Goal: Transaction & Acquisition: Purchase product/service

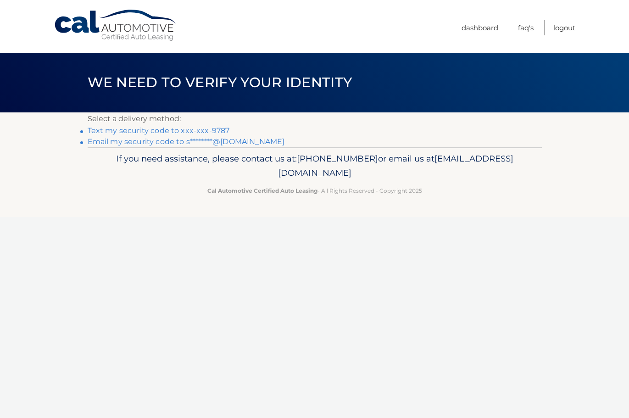
click at [132, 129] on link "Text my security code to xxx-xxx-9787" at bounding box center [159, 130] width 142 height 9
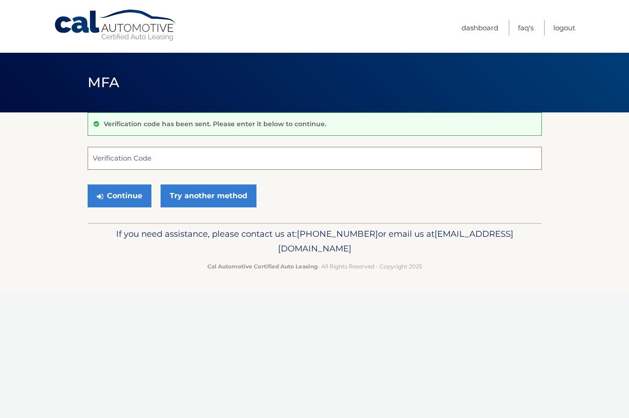
click at [159, 156] on input "Verification Code" at bounding box center [315, 158] width 454 height 23
type input "532066"
click at [128, 195] on button "Continue" at bounding box center [120, 195] width 64 height 23
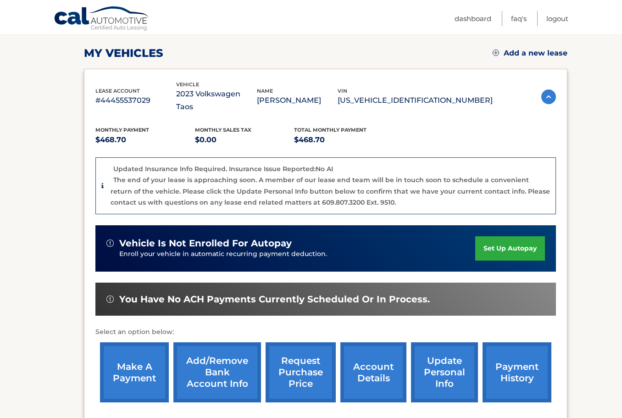
scroll to position [138, 0]
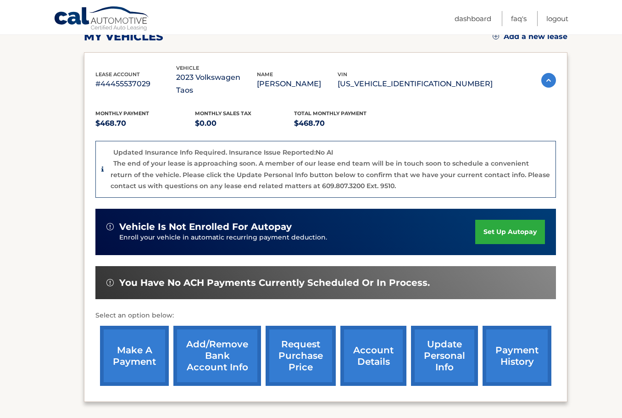
click at [138, 344] on link "make a payment" at bounding box center [134, 356] width 69 height 60
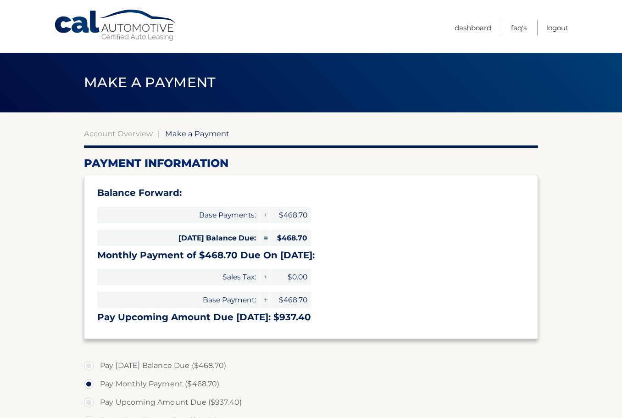
select select "NDQ4NGQ5YjEtMmRiMC00YzdlLTkwMGMtODM2NGJiMGFmZjc5"
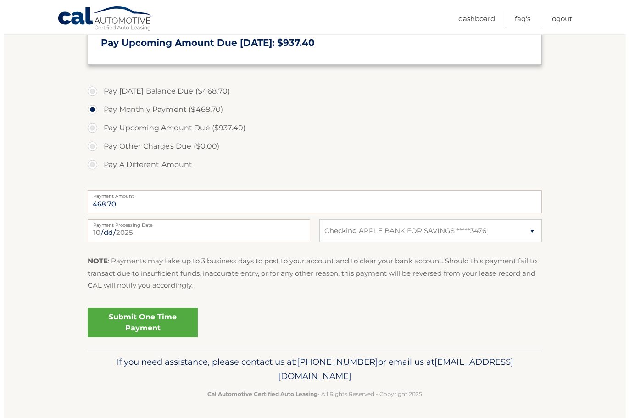
scroll to position [275, 0]
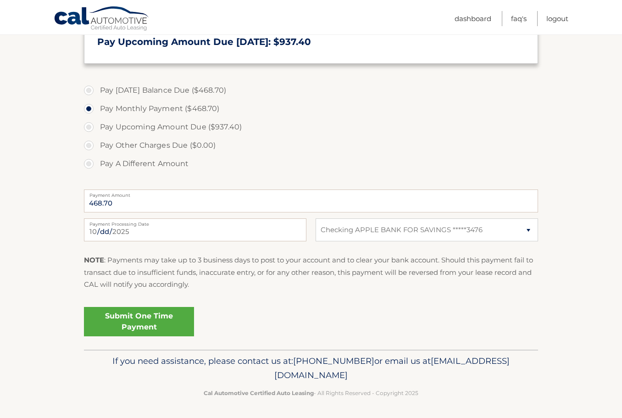
click at [134, 321] on link "Submit One Time Payment" at bounding box center [139, 321] width 110 height 29
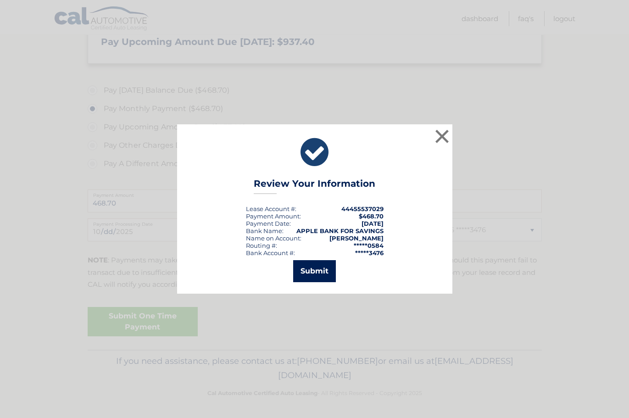
click at [314, 269] on button "Submit" at bounding box center [314, 271] width 43 height 22
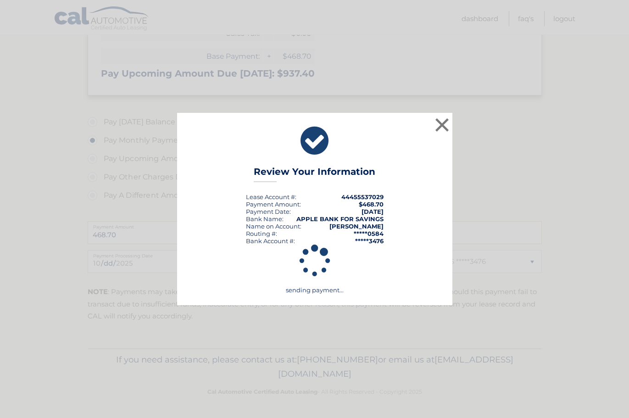
scroll to position [244, 0]
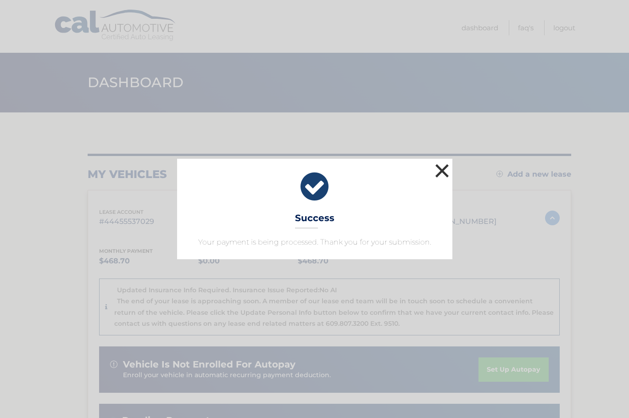
click at [444, 170] on button "×" at bounding box center [442, 171] width 18 height 18
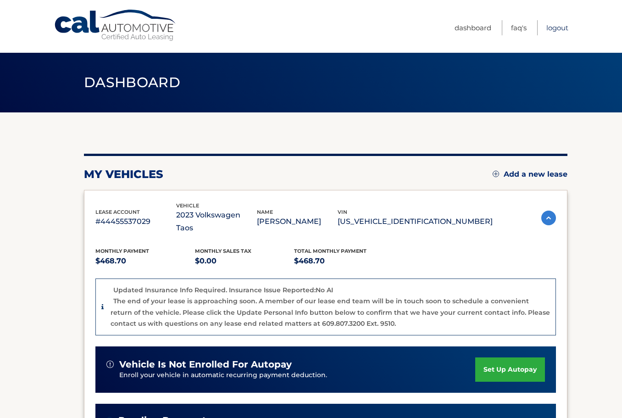
click at [558, 28] on link "Logout" at bounding box center [558, 27] width 22 height 15
